Goal: Information Seeking & Learning: Learn about a topic

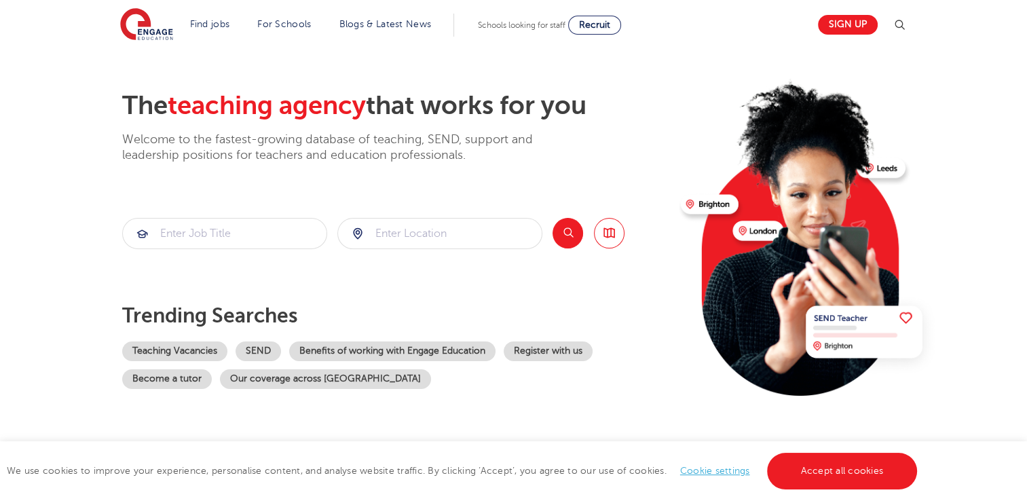
scroll to position [41, 0]
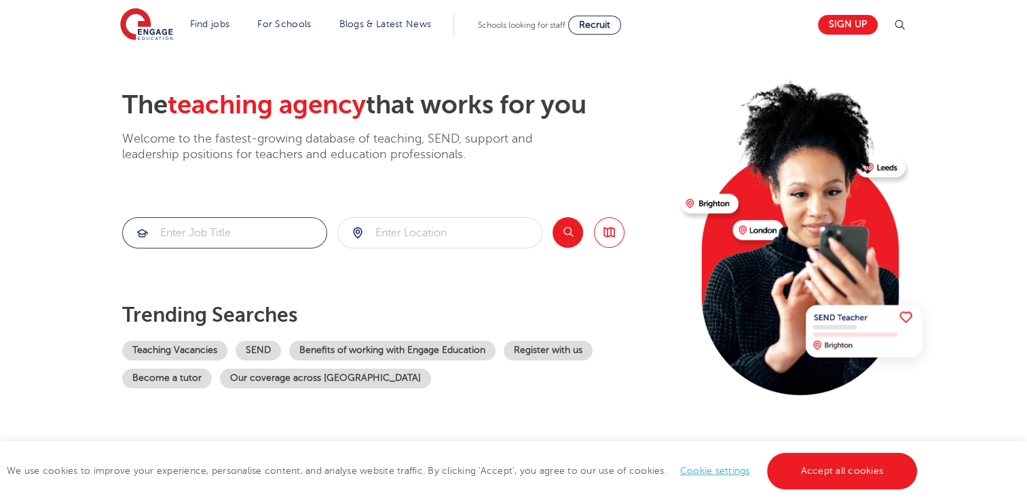
click at [275, 230] on input "search" at bounding box center [225, 233] width 204 height 30
type input "History teacher"
click button "Submit" at bounding box center [0, 0] width 0 height 0
click at [431, 227] on input "search" at bounding box center [440, 233] width 204 height 30
type input "bri"
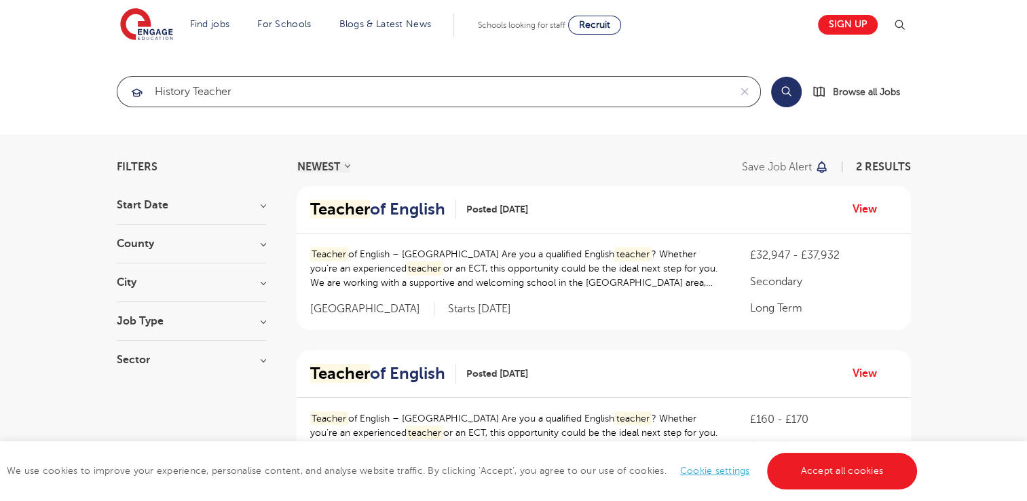
drag, startPoint x: 346, startPoint y: 99, endPoint x: 75, endPoint y: 69, distance: 272.7
click at [75, 69] on section "History teacher Search Browse all Jobs" at bounding box center [513, 92] width 1027 height 86
type input "Teacher of History"
click button "Submit" at bounding box center [0, 0] width 0 height 0
click at [495, 89] on input "Teacher of History" at bounding box center [423, 92] width 612 height 30
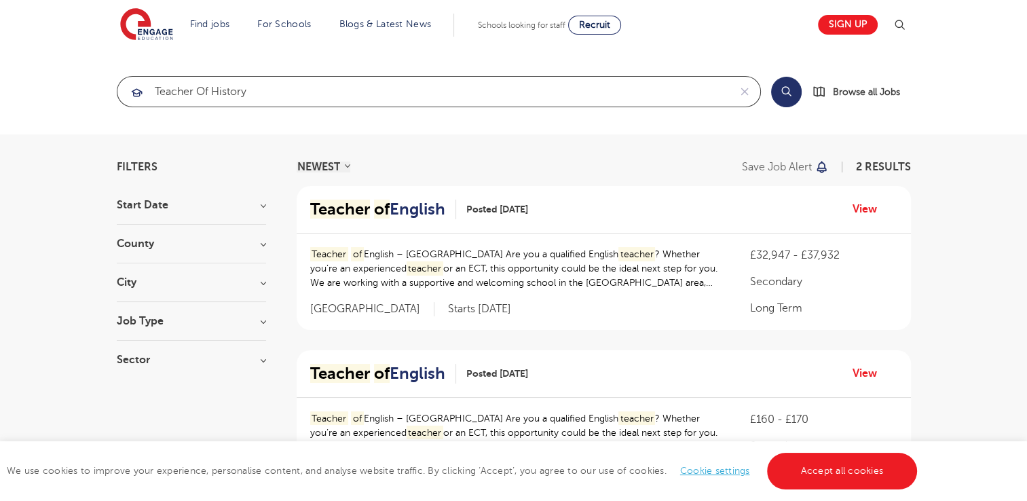
click button "Submit" at bounding box center [0, 0] width 0 height 0
click at [261, 99] on input "Teacher of History" at bounding box center [423, 92] width 612 height 30
drag, startPoint x: 261, startPoint y: 99, endPoint x: 92, endPoint y: 70, distance: 170.9
click at [92, 70] on section "Teacher of History Search Browse all Jobs" at bounding box center [513, 92] width 1027 height 86
